Goal: Transaction & Acquisition: Subscribe to service/newsletter

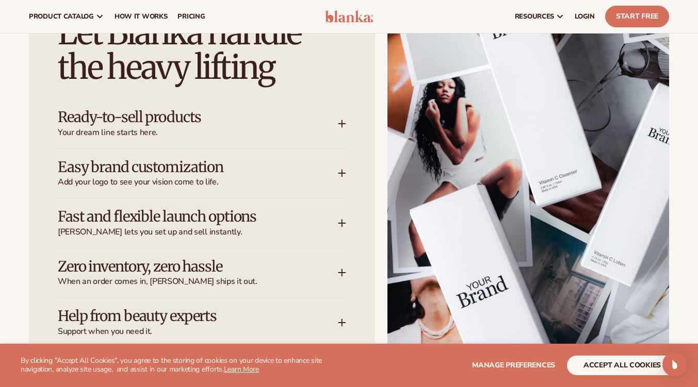
scroll to position [1260, 0]
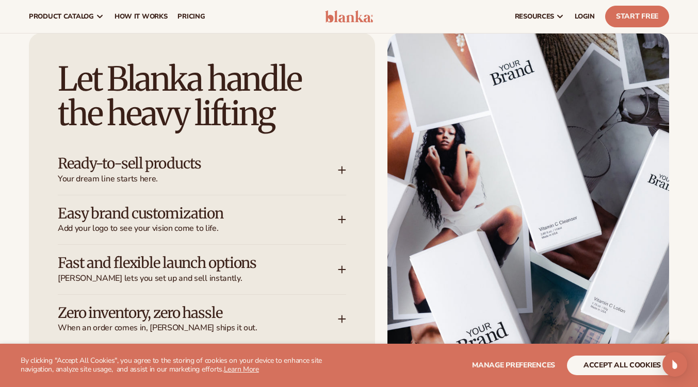
click at [210, 174] on span "Your dream line starts here." at bounding box center [198, 179] width 280 height 11
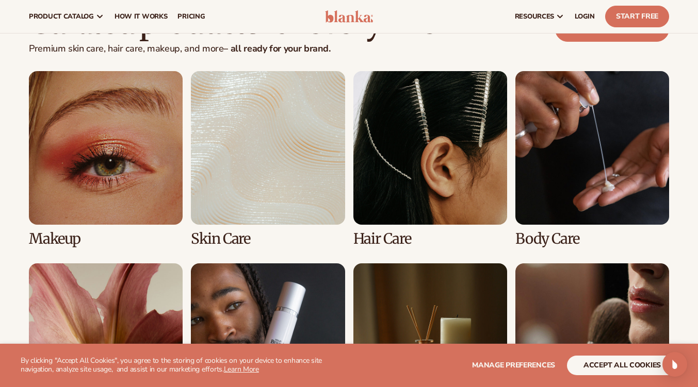
scroll to position [1975, 0]
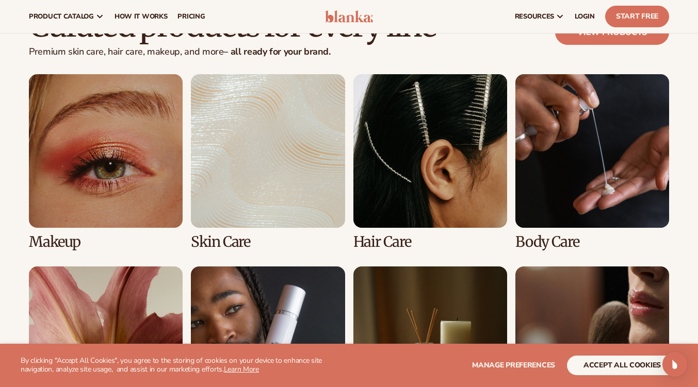
click at [135, 216] on link "1 / 8" at bounding box center [106, 162] width 154 height 176
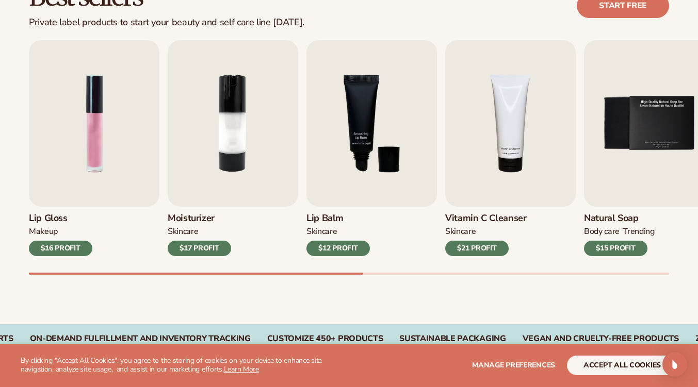
scroll to position [324, 0]
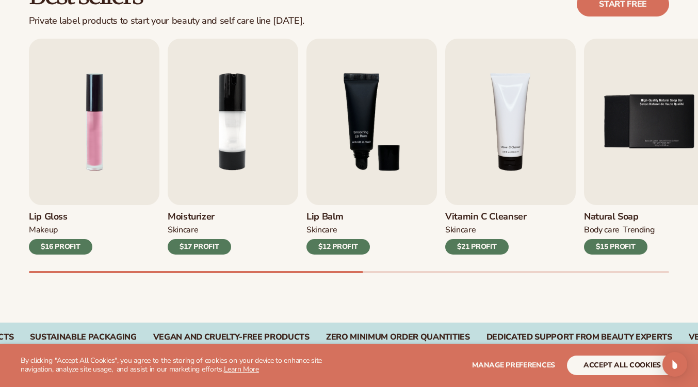
click at [248, 176] on img "2 / 9" at bounding box center [233, 122] width 131 height 167
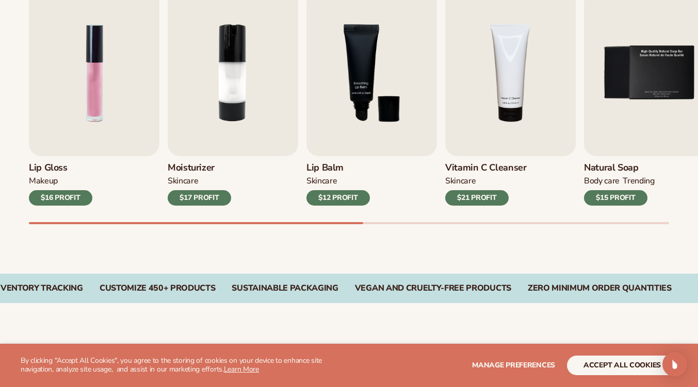
scroll to position [378, 0]
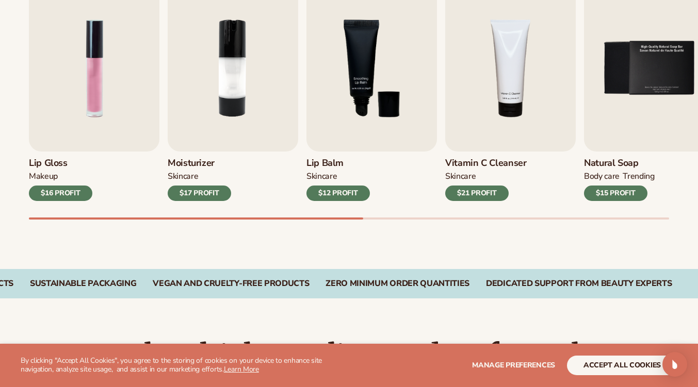
click at [213, 189] on div "$17 PROFIT" at bounding box center [199, 193] width 63 height 15
click at [225, 126] on img "2 / 9" at bounding box center [233, 68] width 131 height 167
click at [191, 166] on h3 "Moisturizer" at bounding box center [199, 163] width 63 height 11
click at [230, 71] on img "2 / 9" at bounding box center [233, 68] width 131 height 167
click at [235, 74] on img "2 / 9" at bounding box center [233, 68] width 131 height 167
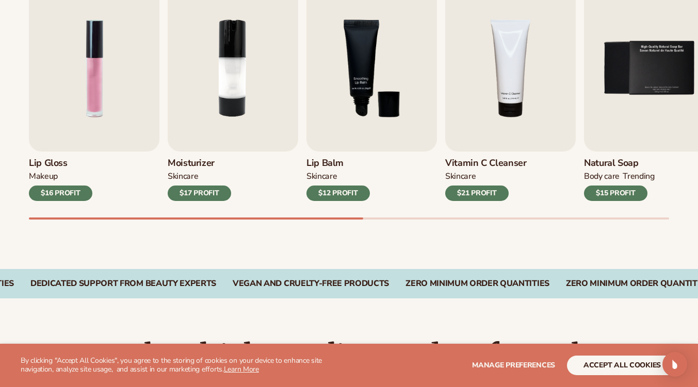
click at [235, 74] on img "2 / 9" at bounding box center [233, 68] width 131 height 167
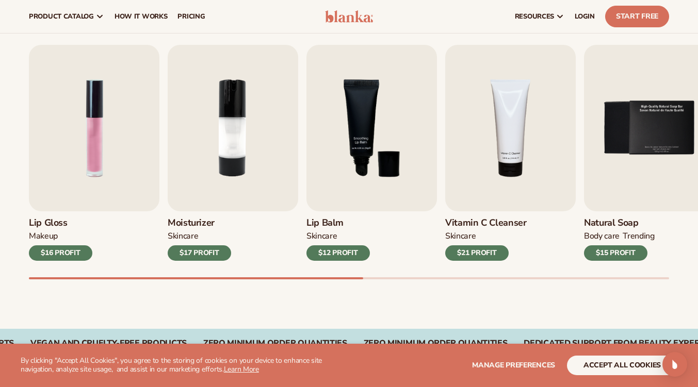
scroll to position [291, 0]
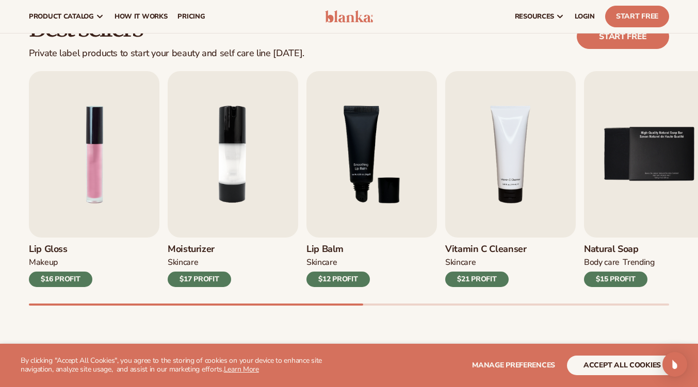
click at [222, 165] on img "2 / 9" at bounding box center [233, 154] width 131 height 167
click at [625, 359] on button "accept all cookies" at bounding box center [622, 366] width 110 height 20
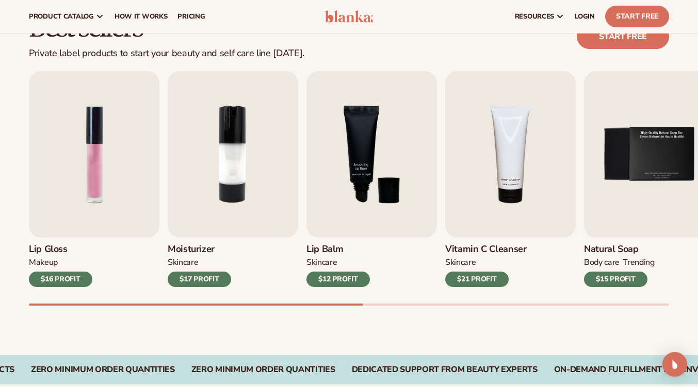
click at [230, 139] on img "2 / 9" at bounding box center [233, 154] width 131 height 167
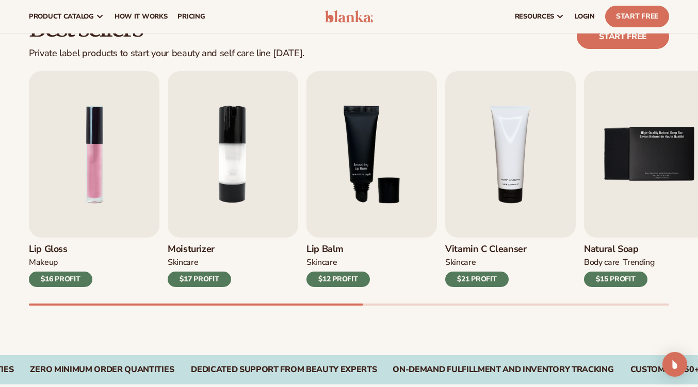
click at [230, 139] on img "2 / 9" at bounding box center [233, 154] width 131 height 167
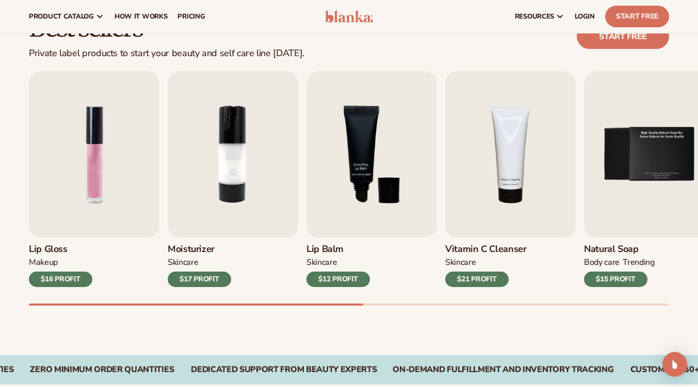
click at [230, 139] on img "2 / 9" at bounding box center [233, 154] width 131 height 167
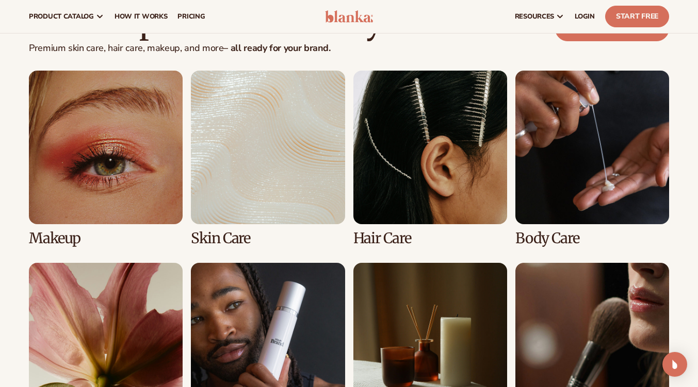
scroll to position [1913, 0]
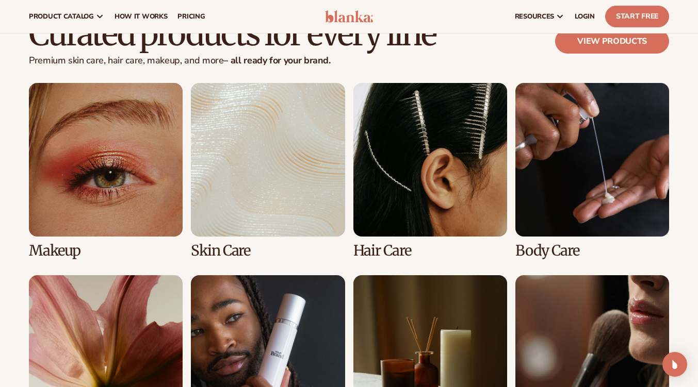
click at [330, 171] on link "2 / 8" at bounding box center [268, 171] width 154 height 176
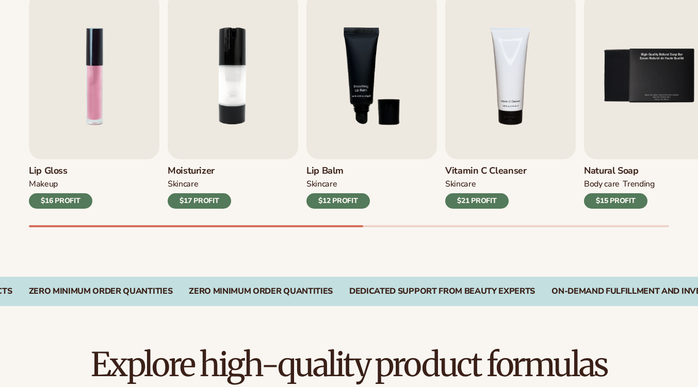
scroll to position [373, 0]
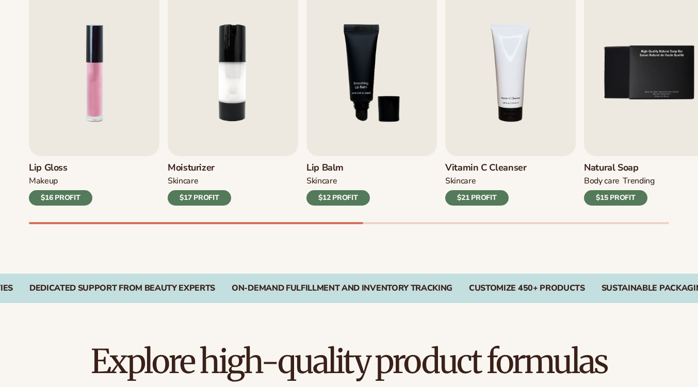
click at [294, 60] on img "2 / 9" at bounding box center [233, 73] width 131 height 167
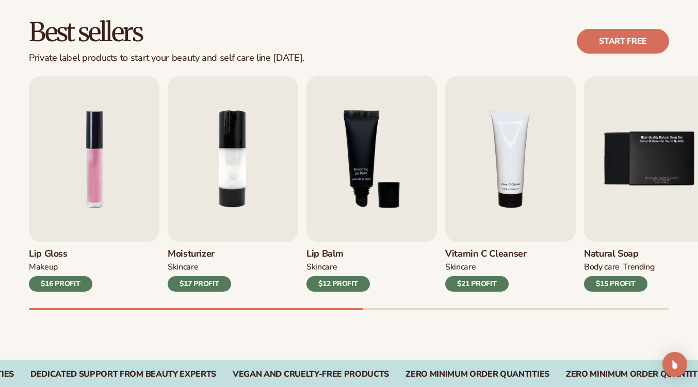
scroll to position [245, 0]
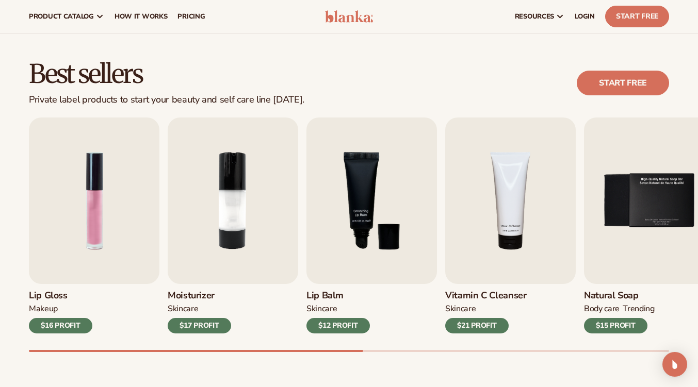
click at [207, 327] on div "$17 PROFIT" at bounding box center [199, 325] width 63 height 15
click at [208, 225] on img "2 / 9" at bounding box center [233, 201] width 131 height 167
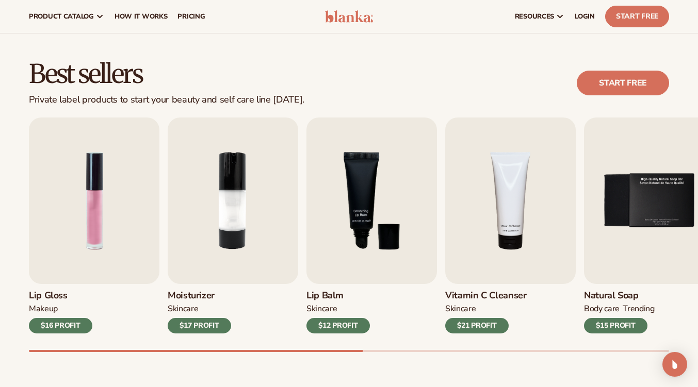
click at [208, 225] on img "2 / 9" at bounding box center [233, 201] width 131 height 167
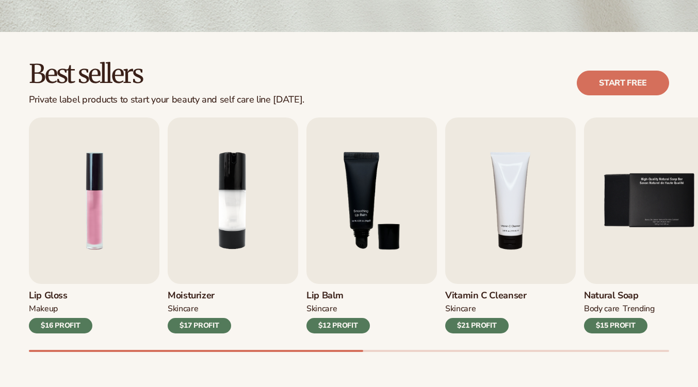
scroll to position [245, 0]
click at [241, 224] on img "2 / 9" at bounding box center [233, 201] width 131 height 167
click at [645, 76] on link "Start free" at bounding box center [623, 83] width 92 height 25
